Goal: Information Seeking & Learning: Compare options

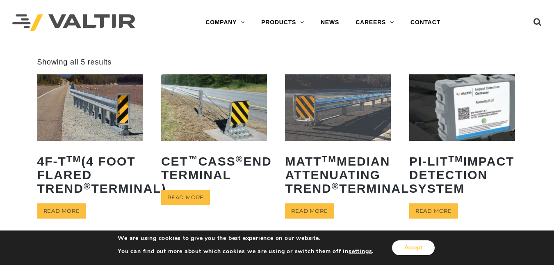
click at [397, 245] on button "Accept" at bounding box center [413, 247] width 43 height 15
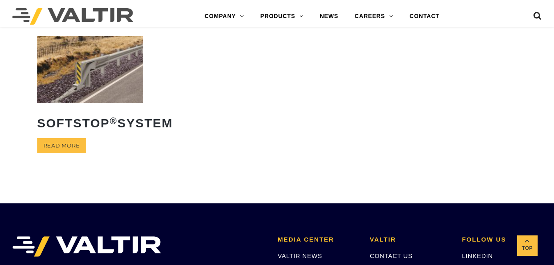
scroll to position [231, 0]
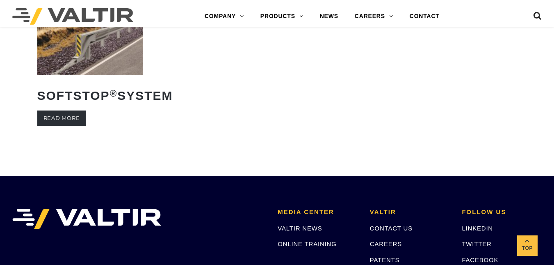
drag, startPoint x: 78, startPoint y: 152, endPoint x: 58, endPoint y: 158, distance: 20.5
click at [58, 126] on link "Read more" at bounding box center [61, 117] width 49 height 15
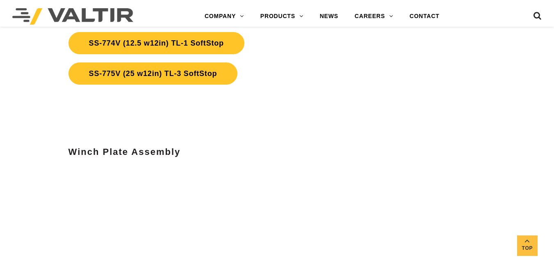
scroll to position [2370, 0]
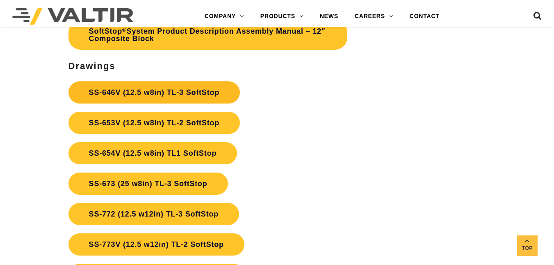
click at [158, 94] on link "SS-646V (12.5 w8in) TL-3 SoftStop" at bounding box center [154, 92] width 171 height 22
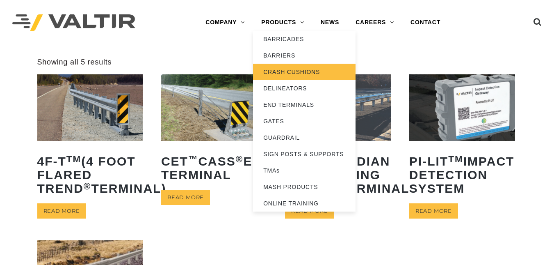
click at [296, 79] on link "CRASH CUSHIONS" at bounding box center [304, 72] width 103 height 16
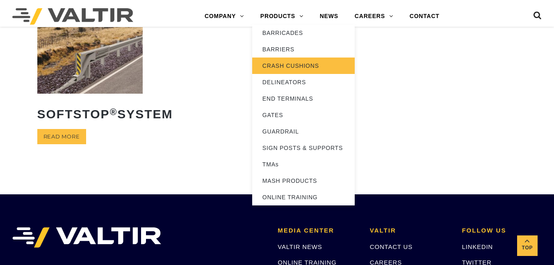
scroll to position [231, 0]
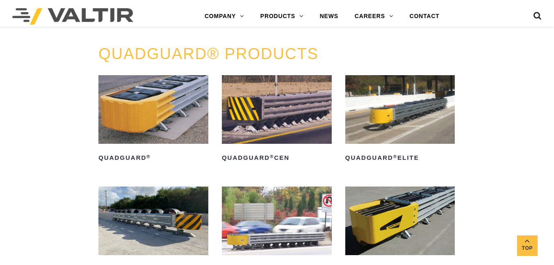
scroll to position [693, 0]
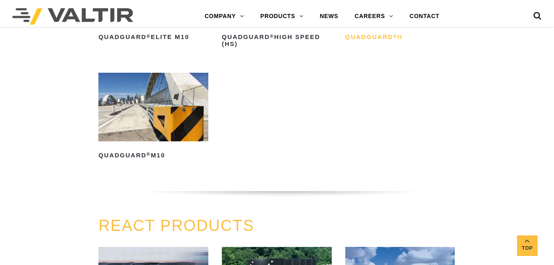
click at [360, 35] on h2 "QuadGuard ® II" at bounding box center [400, 37] width 110 height 13
click at [178, 126] on img at bounding box center [153, 107] width 110 height 69
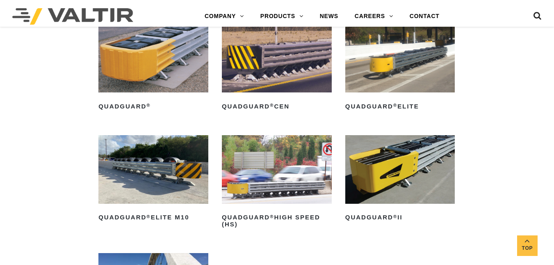
scroll to position [450, 0]
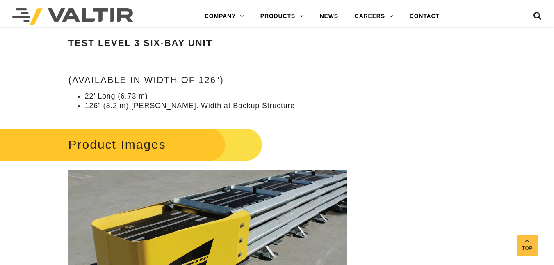
scroll to position [1156, 0]
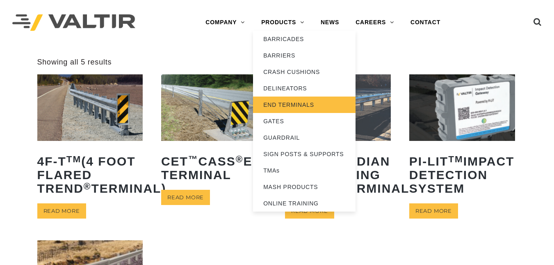
click at [285, 102] on link "END TERMINALS" at bounding box center [304, 104] width 103 height 16
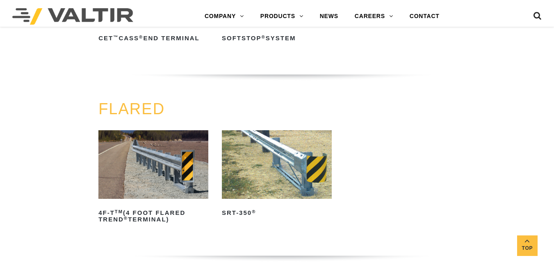
scroll to position [694, 0]
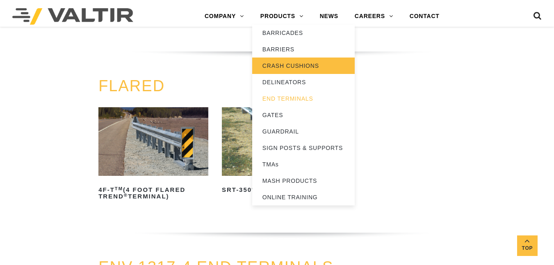
click at [280, 71] on link "CRASH CUSHIONS" at bounding box center [303, 65] width 103 height 16
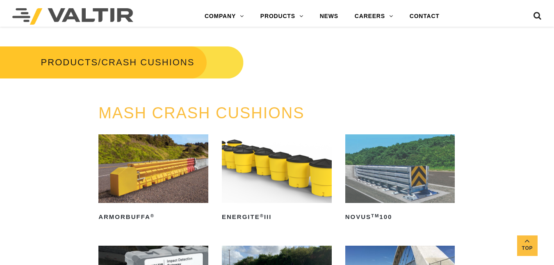
scroll to position [231, 0]
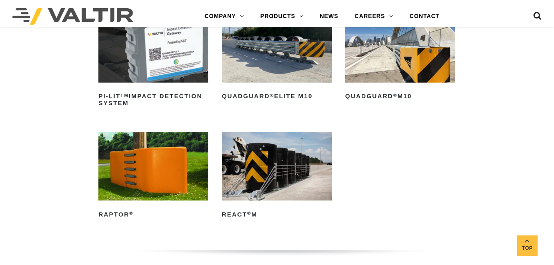
drag, startPoint x: 386, startPoint y: 60, endPoint x: 380, endPoint y: 59, distance: 6.2
click at [380, 59] on img at bounding box center [400, 48] width 110 height 69
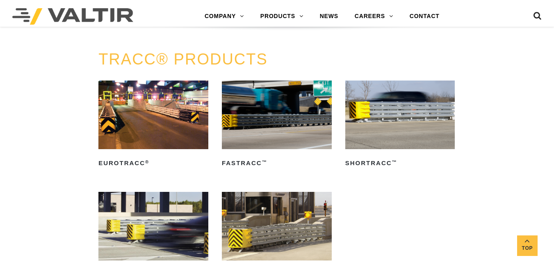
scroll to position [1157, 0]
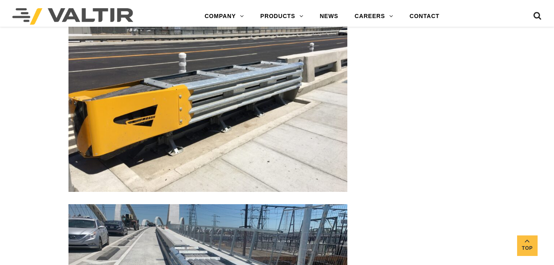
scroll to position [1620, 0]
